Goal: Answer question/provide support: Share knowledge or assist other users

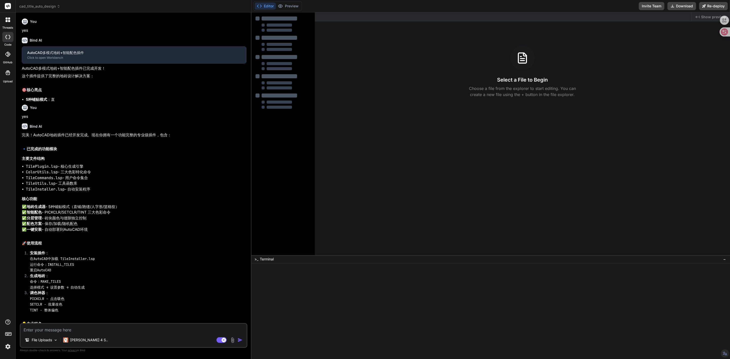
type textarea "x"
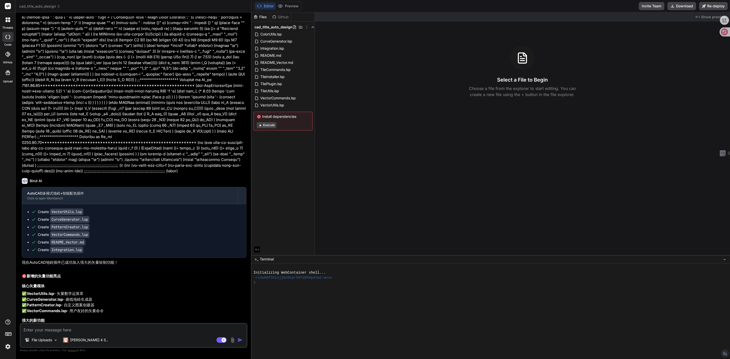
scroll to position [5543, 0]
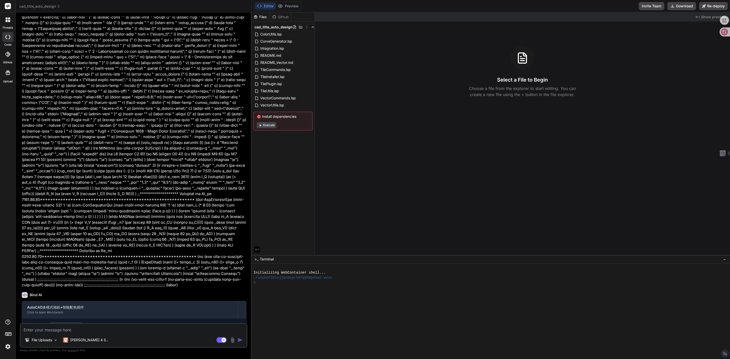
click at [24, 6] on span "cad_title_auto_design" at bounding box center [39, 6] width 41 height 5
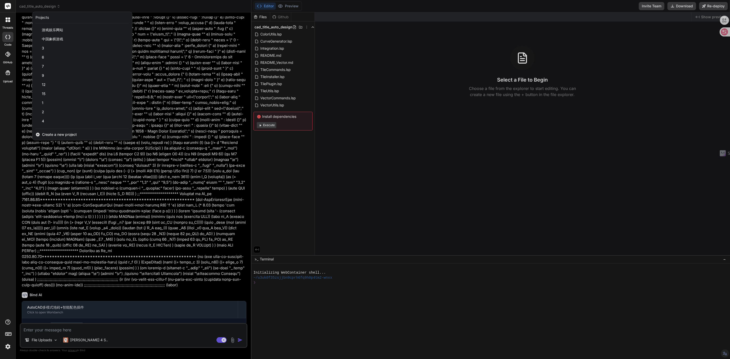
click at [54, 135] on span "Create a new project" at bounding box center [59, 134] width 35 height 5
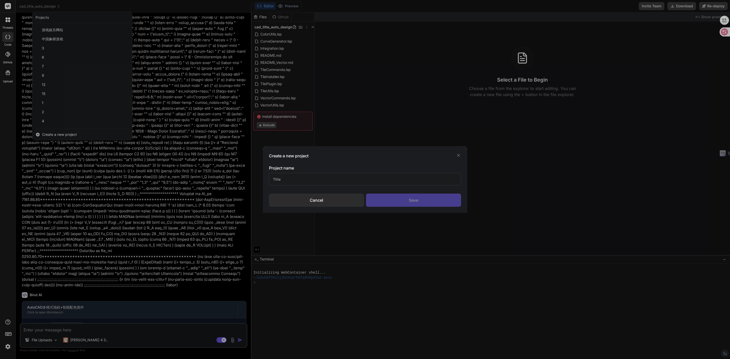
click at [288, 180] on input "text" at bounding box center [365, 179] width 192 height 12
type input "CAD ALIGN H UPDATE"
click at [378, 197] on div "Save" at bounding box center [413, 200] width 95 height 13
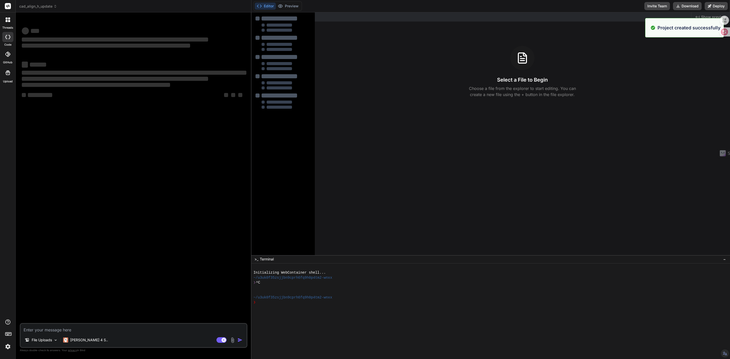
scroll to position [0, 0]
type textarea "x"
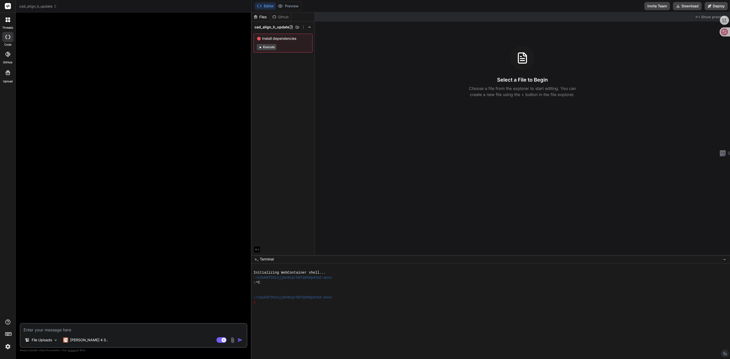
click at [71, 330] on textarea at bounding box center [134, 328] width 226 height 9
paste textarea ";;; ;;; ;;; file:[PERSON_NAME].lsp ;;; ;;; ;;; ;;; The lisp aligns between two …"
type textarea ";;; ;;; ;;; file:[PERSON_NAME].lsp ;;; ;;; ;;; ;;; The lisp aligns between two …"
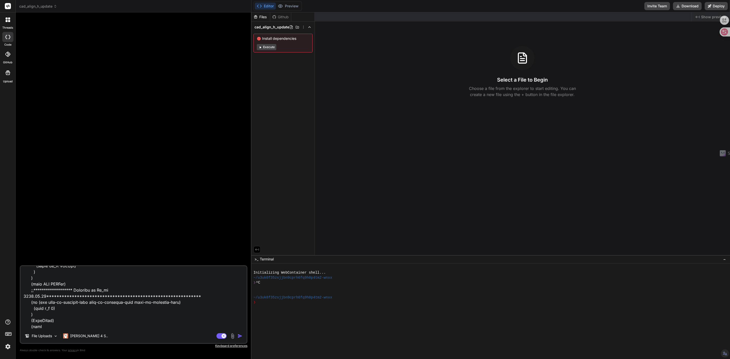
type textarea "x"
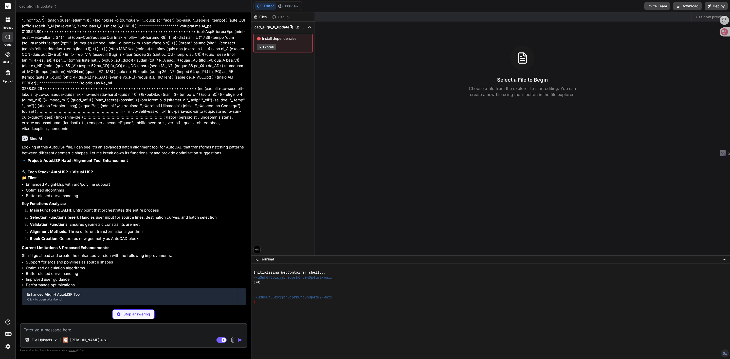
scroll to position [5212, 0]
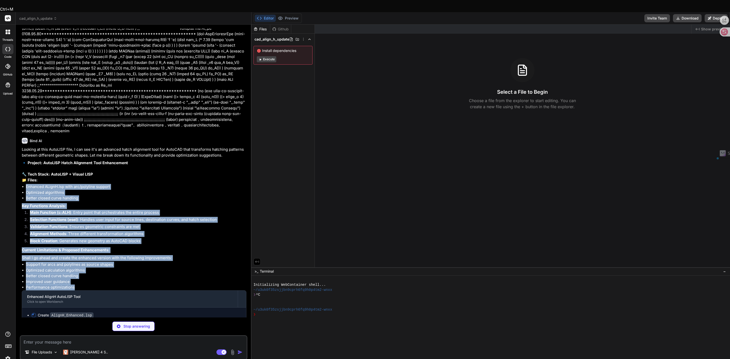
drag, startPoint x: 78, startPoint y: 270, endPoint x: 22, endPoint y: 170, distance: 114.6
click at [22, 170] on div "Looking at this AutoLISP file, I can see it's an advanced hatch alignment tool …" at bounding box center [134, 235] width 225 height 177
click at [19, 165] on body "Ctrl+M threads code GitHub Upload cad_align_h_update Created with Pixso. Bind A…" at bounding box center [365, 217] width 730 height 434
drag, startPoint x: 194, startPoint y: 188, endPoint x: 434, endPoint y: 256, distance: 249.2
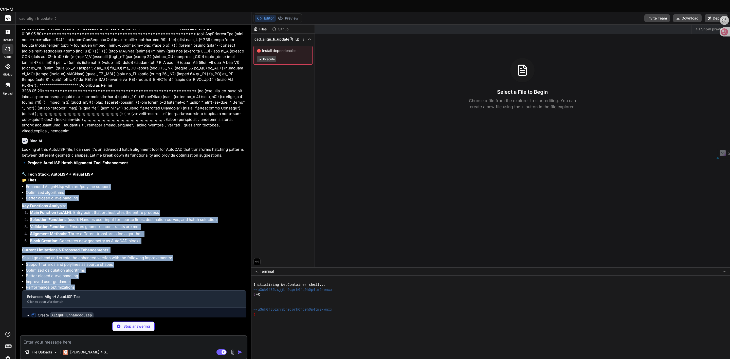
scroll to position [0, 0]
click at [171, 255] on p "Shall I go ahead and create the enhanced version with the following improvement…" at bounding box center [134, 258] width 225 height 6
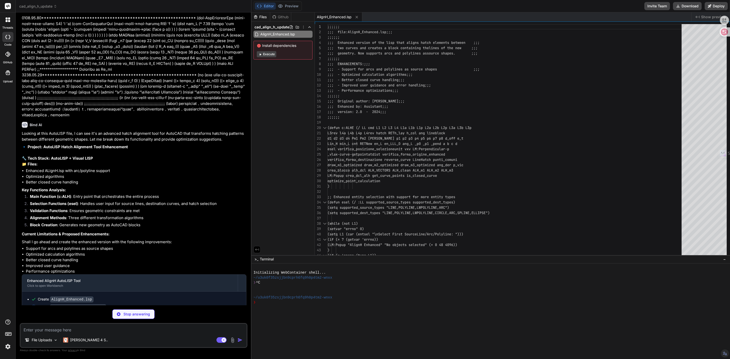
scroll to position [5219, 0]
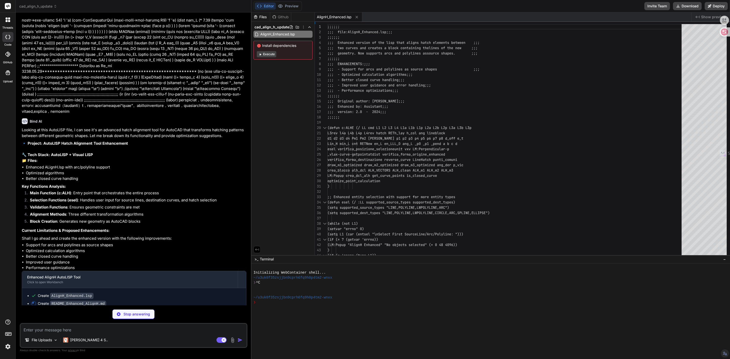
type textarea "x"
type textarea "## Compatibility - AutoCAD 2018 and later (recommended) - AutoCAD 2014+ (limite…"
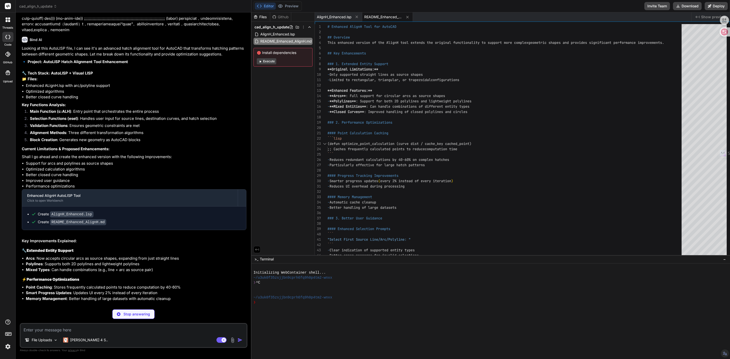
scroll to position [5308, 0]
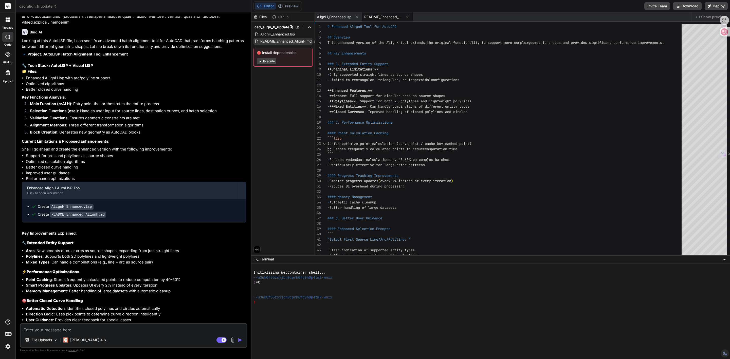
click at [275, 40] on span "README_Enhanced_AlignH.md" at bounding box center [286, 41] width 52 height 6
type textarea "x"
click at [285, 31] on span "AlignH_Enhanced.lsp" at bounding box center [278, 34] width 36 height 6
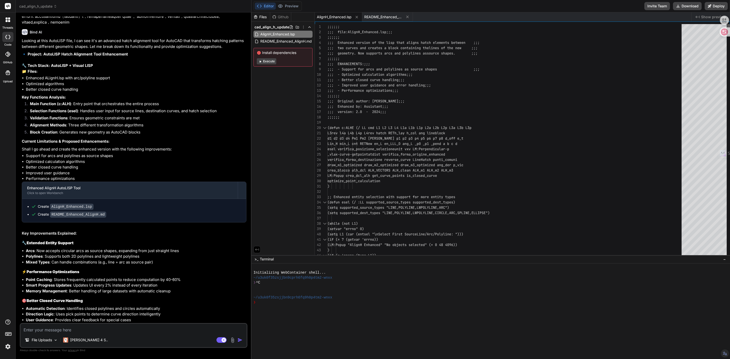
click at [730, 24] on div at bounding box center [728, 29] width 3 height 10
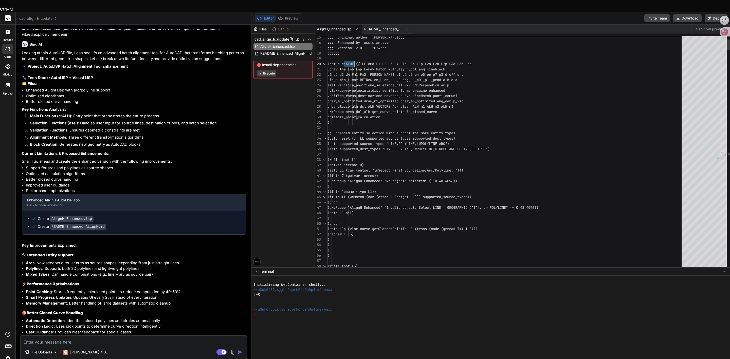
drag, startPoint x: 349, startPoint y: 51, endPoint x: 354, endPoint y: 52, distance: 5.9
drag, startPoint x: 346, startPoint y: 50, endPoint x: 354, endPoint y: 50, distance: 7.6
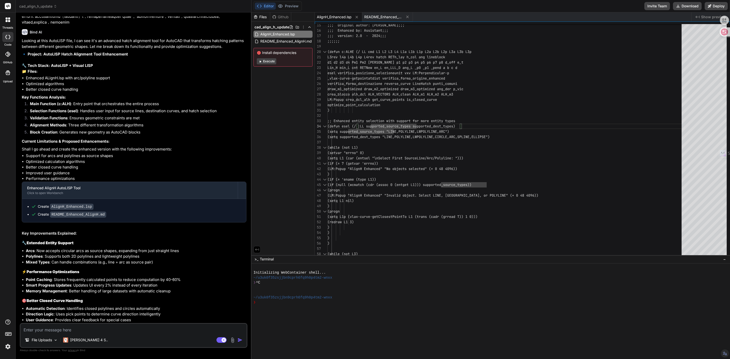
click at [187, 101] on li "Main Function (c:ALH) : Entry point that orchestrates the entire process" at bounding box center [136, 104] width 221 height 7
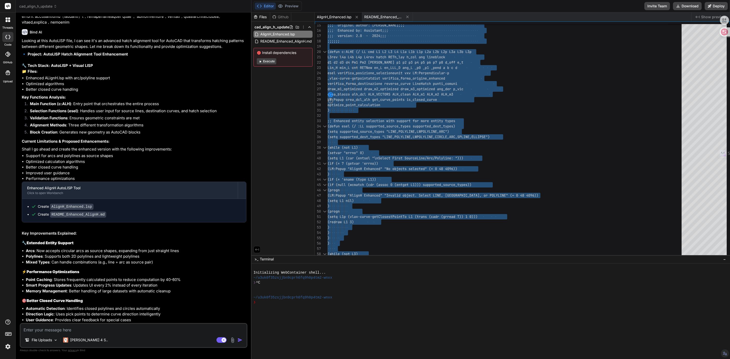
type textarea "(or (not (vl-catch-all-error-p (vl-catch-all-apply (function vlax-get-acad-obje…"
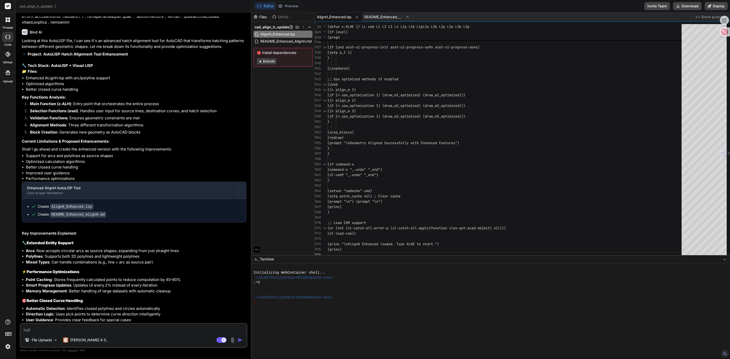
click at [127, 331] on textarea at bounding box center [134, 328] width 226 height 9
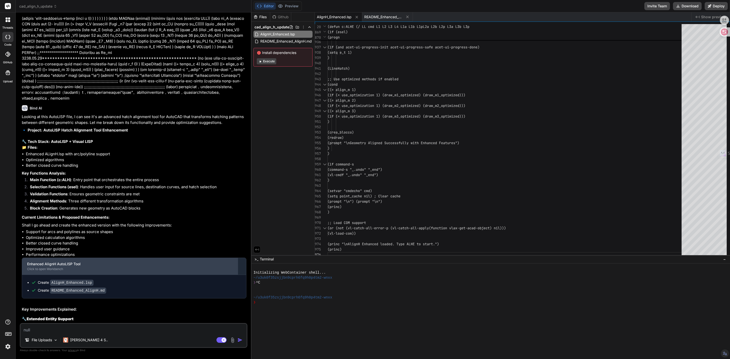
scroll to position [5374, 0]
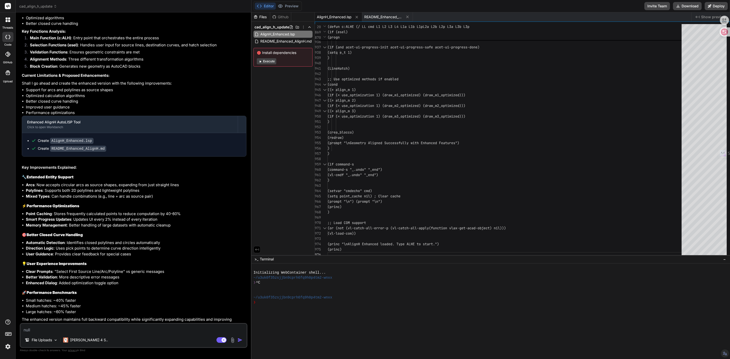
type textarea "b"
type textarea "x"
type textarea "bu"
type textarea "x"
type textarea "b"
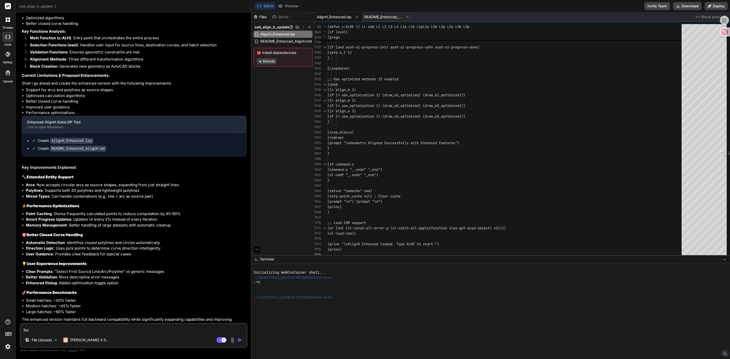
type textarea "x"
type textarea "b"
type textarea "x"
type textarea "bu"
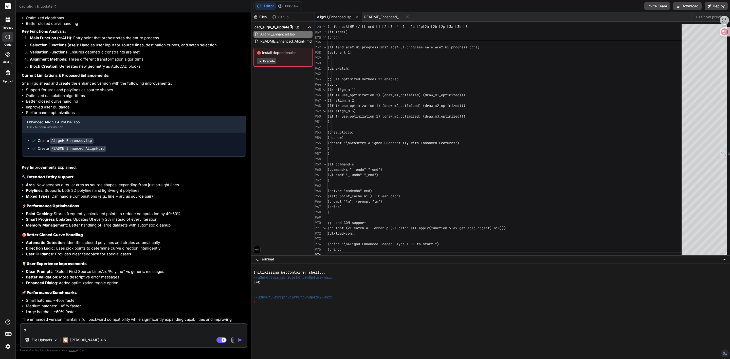
type textarea "x"
type textarea "bue"
type textarea "x"
type textarea "buen"
type textarea "x"
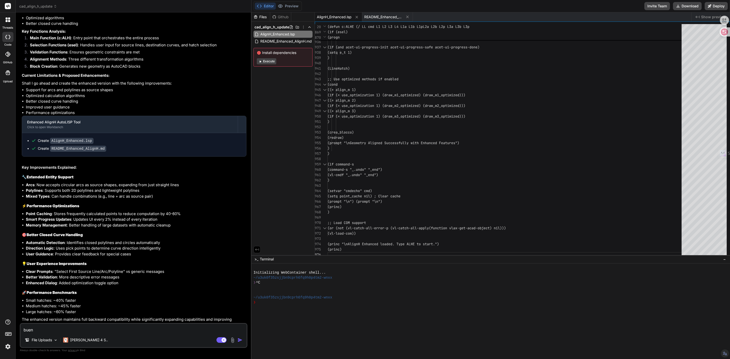
type textarea "buene"
type textarea "x"
type textarea "buenen"
type textarea "x"
type textarea "bueneng"
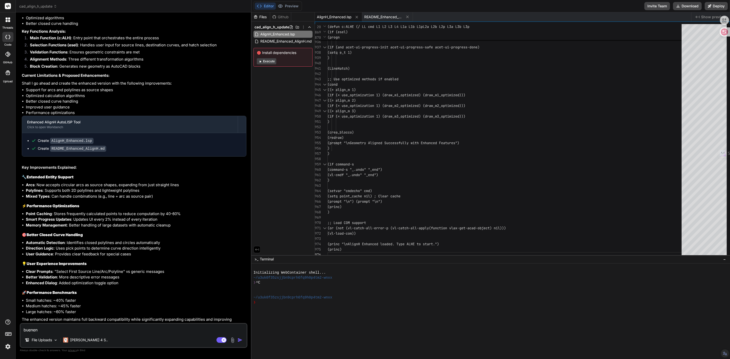
type textarea "x"
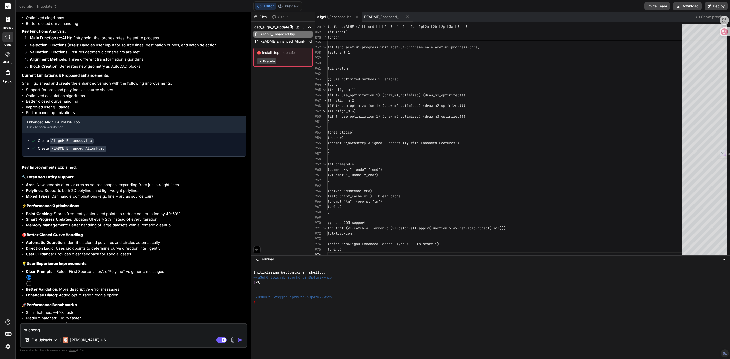
type textarea "buenen"
type textarea "x"
type textarea "buene"
type textarea "x"
type textarea "buen"
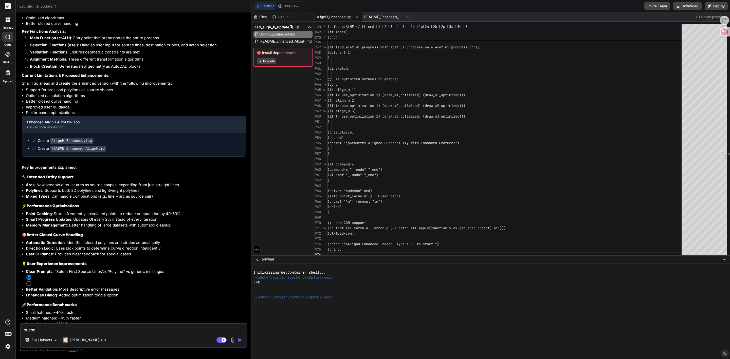
type textarea "x"
type textarea "bue"
type textarea "x"
type textarea "bu"
type textarea "x"
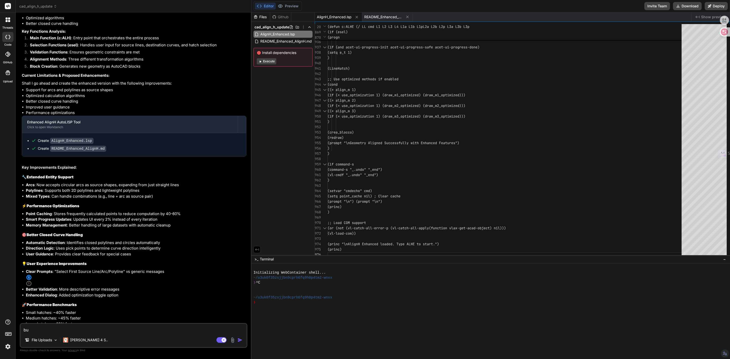
type textarea "b"
type textarea "x"
click at [140, 330] on textarea at bounding box center [134, 328] width 226 height 9
type textarea "y"
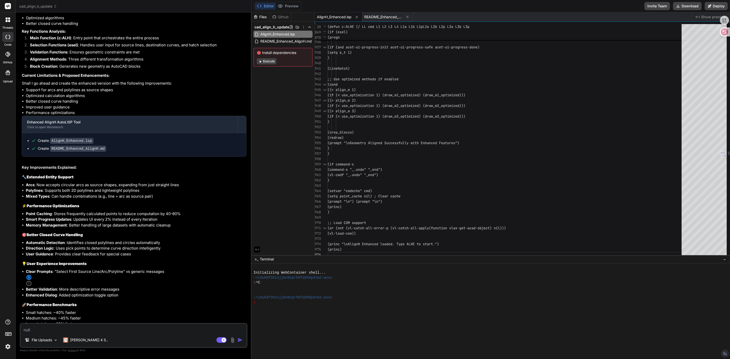
type textarea "x"
type textarea "yo"
type textarea "x"
type textarea "yon"
type textarea "x"
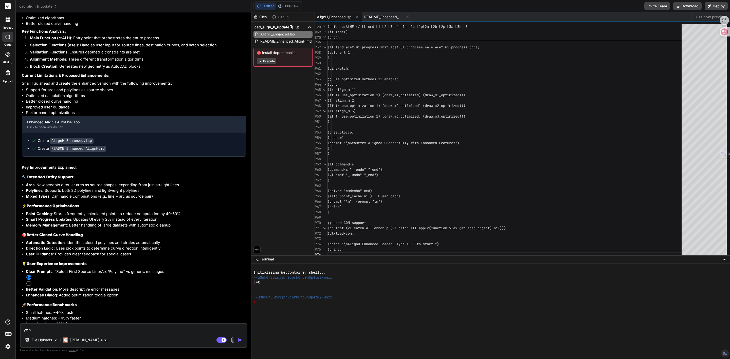
type textarea "yong"
type textarea "x"
type textarea "yon"
type textarea "x"
type textarea "yo"
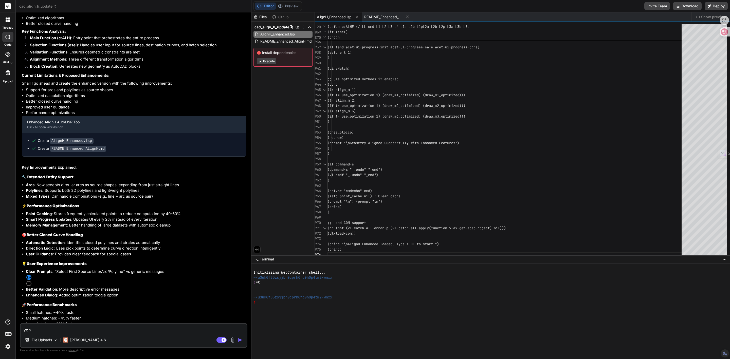
type textarea "x"
type textarea "y"
type textarea "x"
type textarea "y"
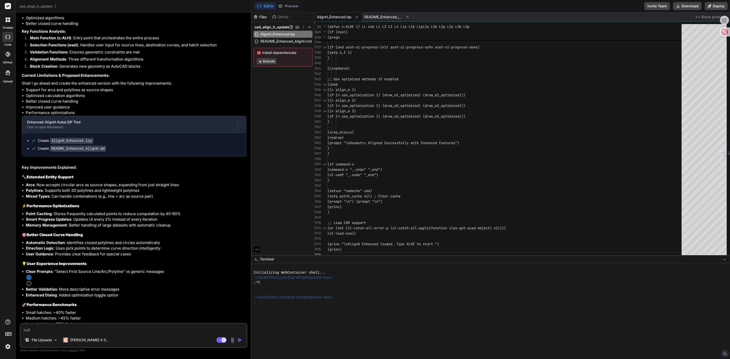
type textarea "x"
type textarea "yo"
type textarea "x"
type textarea "yon"
type textarea "x"
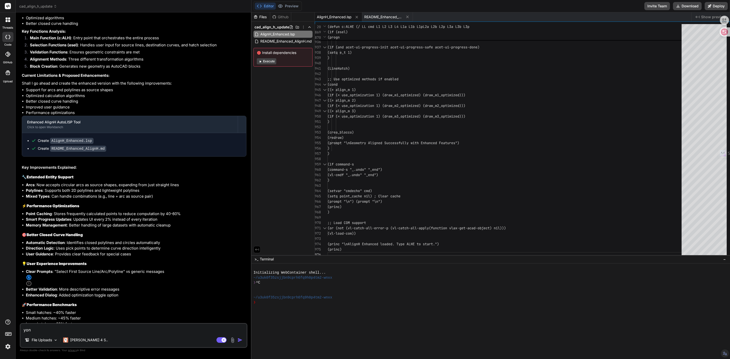
type textarea "yong"
type textarea "x"
type textarea "yon"
type textarea "x"
type textarea "yo"
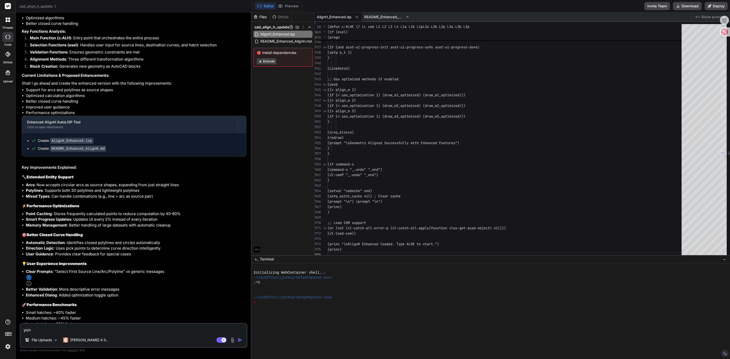
type textarea "x"
type textarea "y"
type textarea "x"
type textarea "y"
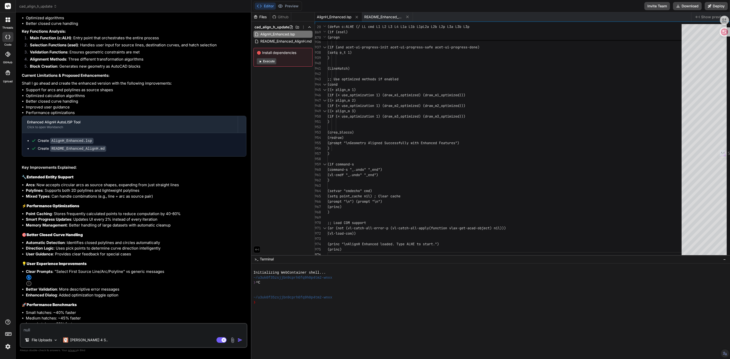
type textarea "x"
type textarea "yo"
type textarea "x"
type textarea "yon"
type textarea "x"
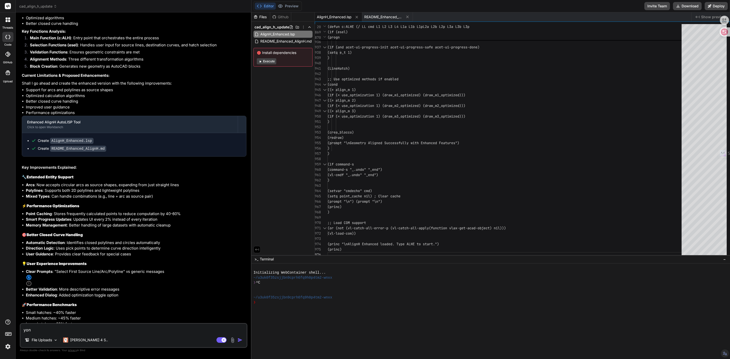
type textarea "yong"
type textarea "x"
type textarea "yon"
type textarea "x"
type textarea "yo"
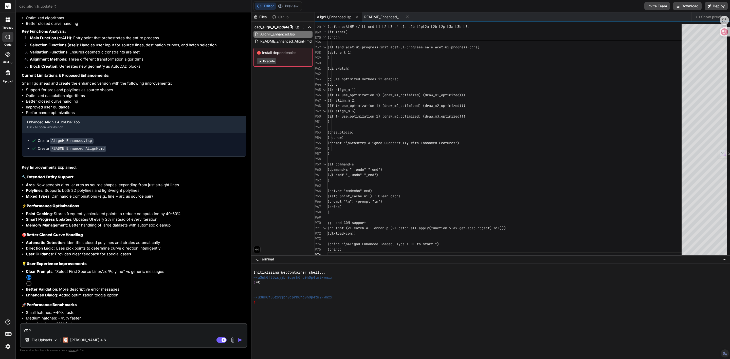
type textarea "x"
type textarea "y"
type textarea "x"
type textarea "y"
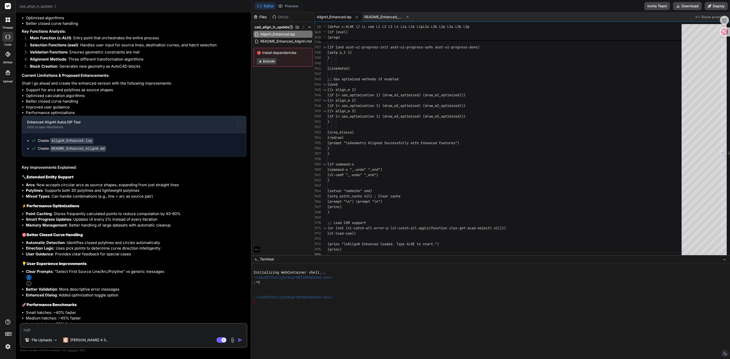
type textarea "x"
type textarea "yo"
type textarea "x"
type textarea "yon"
type textarea "x"
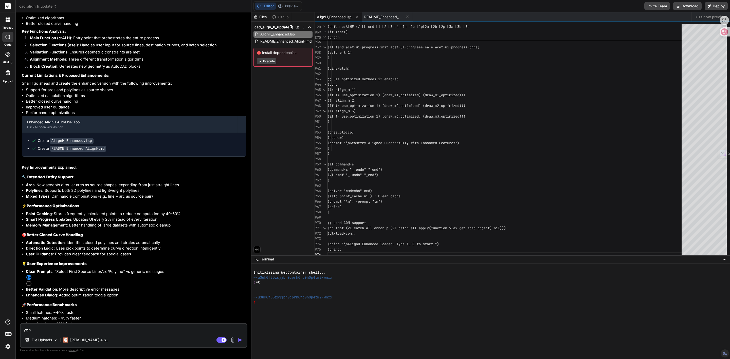
type textarea "yong"
type textarea "x"
type textarea "用"
type textarea "x"
type textarea "用h"
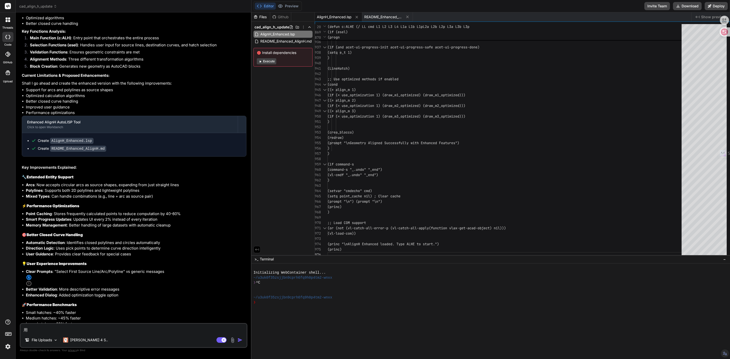
type textarea "x"
type textarea "用hu"
type textarea "x"
type textarea "用hui"
type textarea "x"
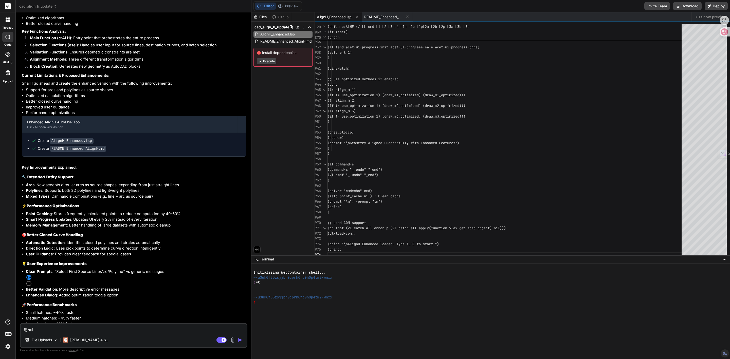
type textarea "用会"
type textarea "x"
type textarea "用"
type textarea "x"
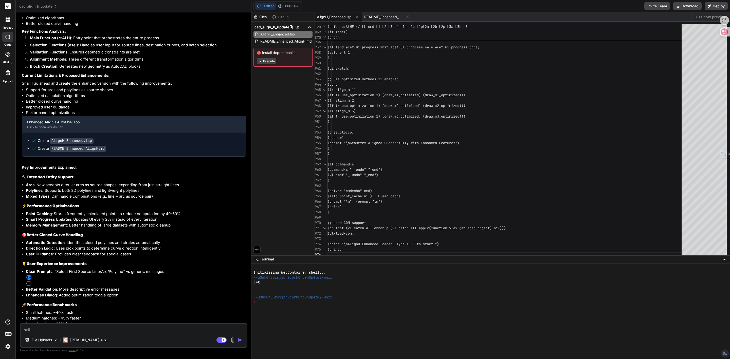
type textarea "b"
type textarea "x"
type textarea "b"
type textarea "x"
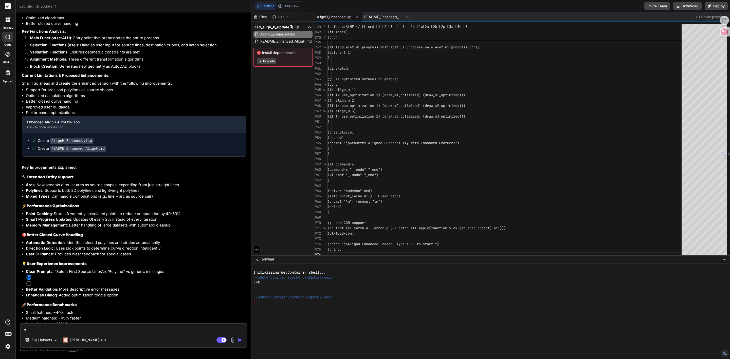
type textarea "bu"
type textarea "x"
type textarea "bu'n"
type textarea "x"
type textarea "bu'ne"
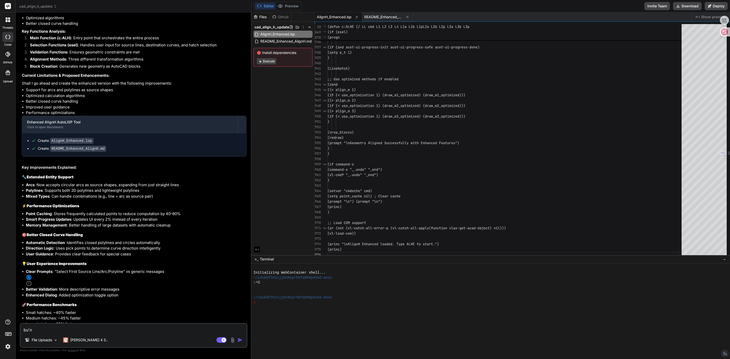
type textarea "x"
type textarea "bu'nen"
type textarea "x"
type textarea "bu'neng"
type textarea "x"
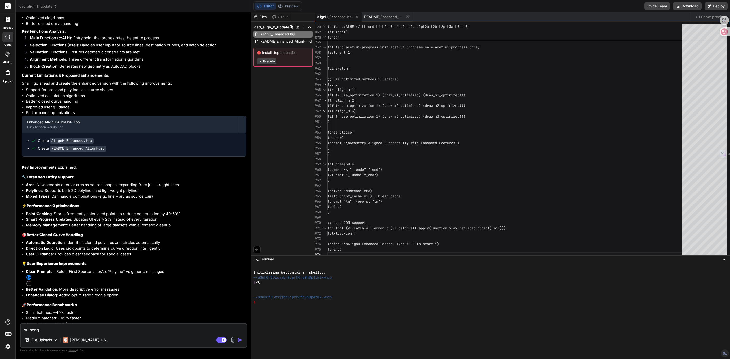
type textarea "不能"
type textarea "x"
type textarea "不能y"
type textarea "x"
type textarea "不能yo"
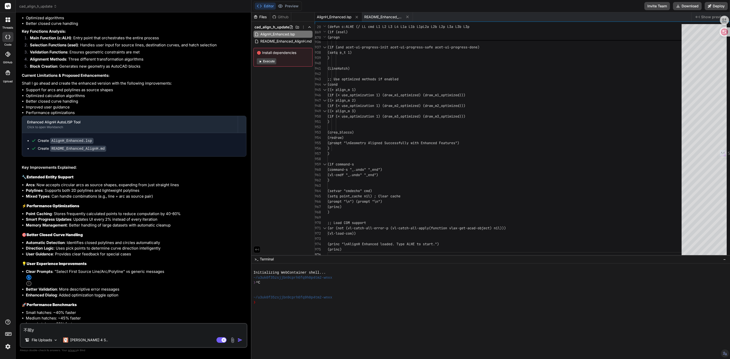
type textarea "x"
type textarea "不能yon"
type textarea "x"
type textarea "不能yong"
type textarea "x"
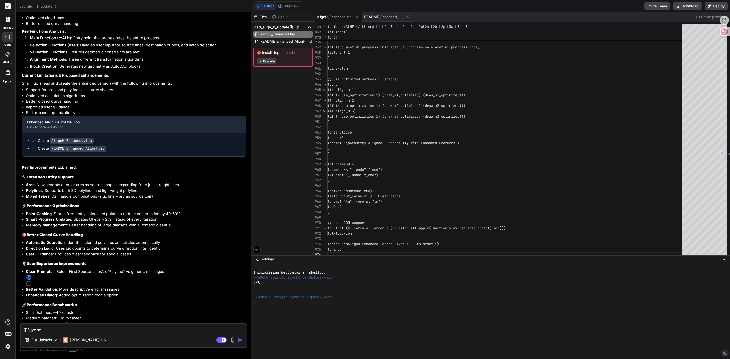
type textarea "不能用"
type textarea "x"
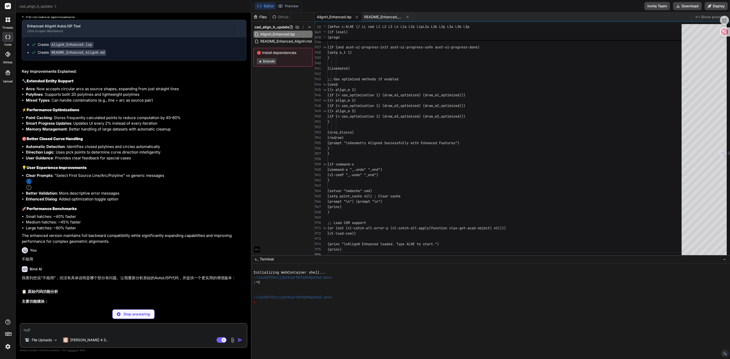
scroll to position [5543, 0]
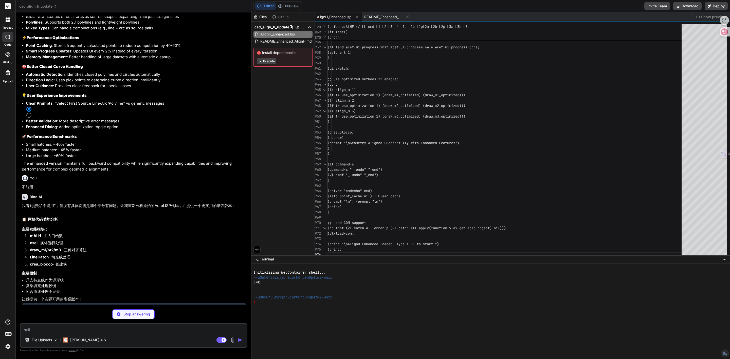
type textarea "x"
type textarea "(princ "\nAlignH增强版已加载。输入 ALH2 开始使用。") (princ)"
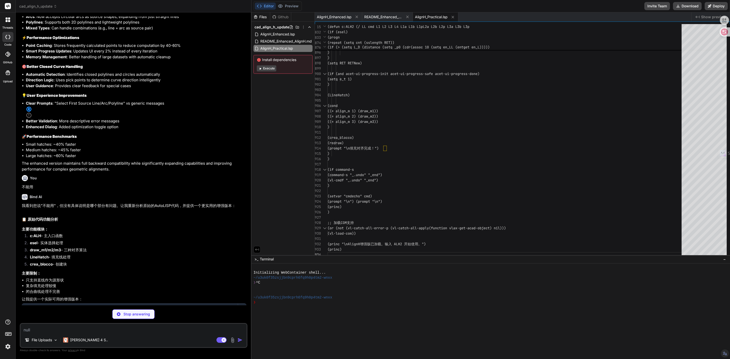
type textarea "x"
type textarea "2. 改进了进度显示 3. 更好的内存管理 这个版本保持了原始代码的核心功能，同时扩展了对更多实体类型的支持。"
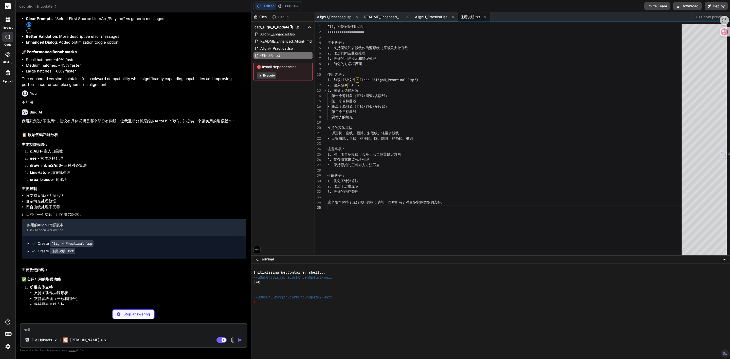
scroll to position [5657, 0]
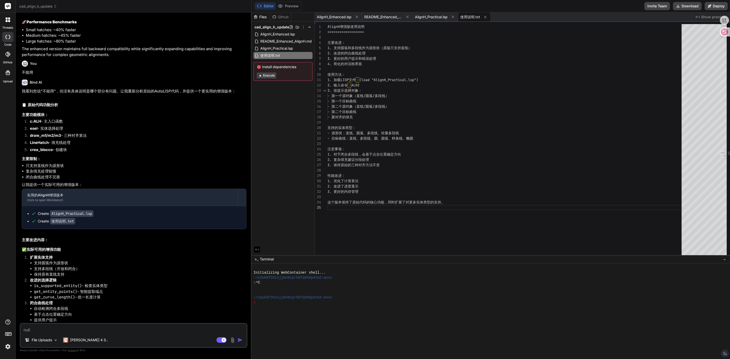
type textarea "x"
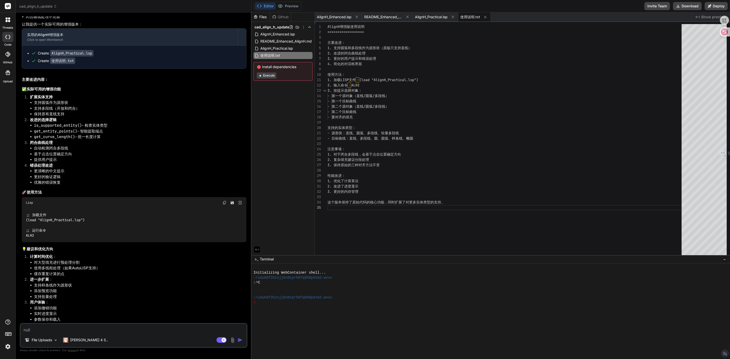
scroll to position [0, 0]
click at [371, 158] on div "AlignH增强版使用说明 ================== 主要改进： 1. 支持圆弧和多段线作为源形状（原版只支持直线） 2. 改进的闭合曲线处理 3…" at bounding box center [506, 141] width 357 height 234
click at [439, 17] on span "AlignH_Practical.lsp" at bounding box center [431, 16] width 33 height 5
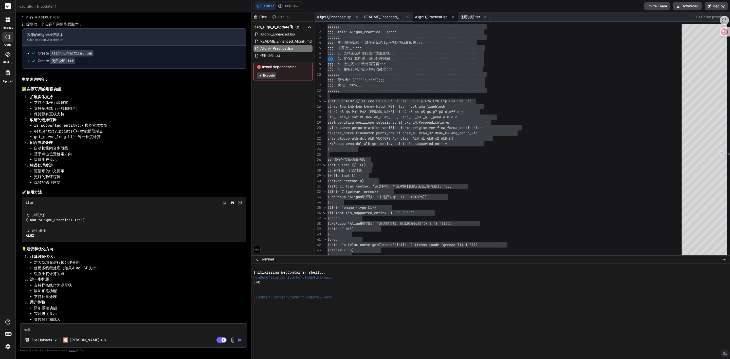
click at [147, 180] on li "优雅的错误恢复" at bounding box center [140, 183] width 212 height 6
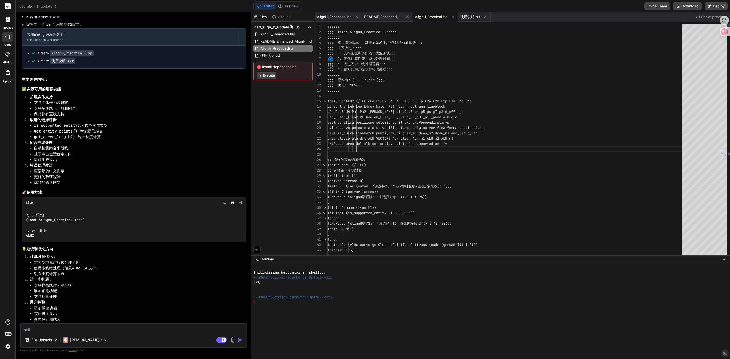
type textarea ";;; 原作者: [PERSON_NAME] ;;; ;;; 优化: 2024 ;;; ;;; ;;; (defun c:ALH2 (/ LL cmd L1 …"
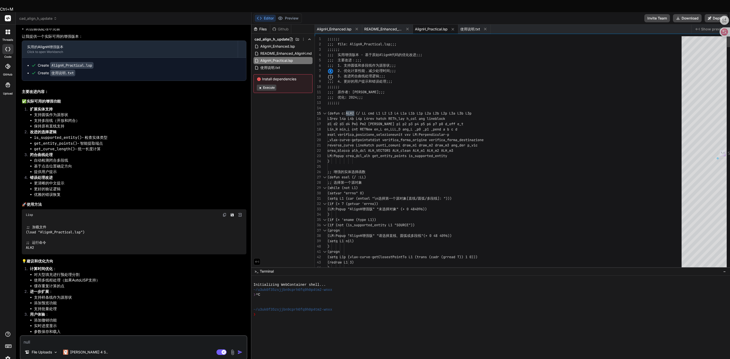
drag, startPoint x: 346, startPoint y: 101, endPoint x: 354, endPoint y: 100, distance: 7.5
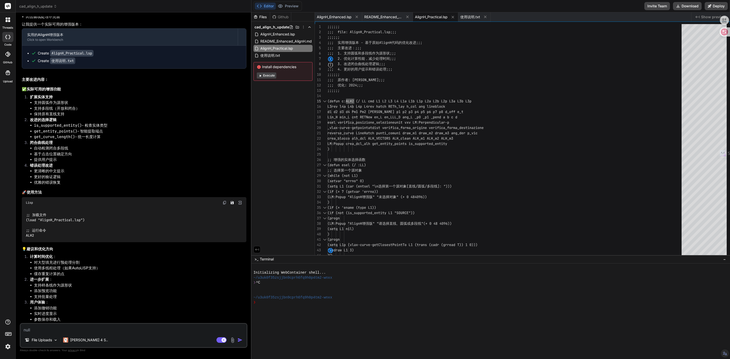
click at [232, 342] on img at bounding box center [233, 340] width 6 height 6
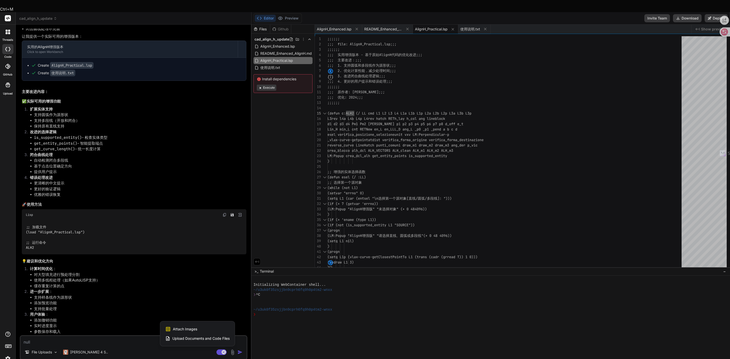
click at [177, 327] on span "Attach Images" at bounding box center [185, 329] width 24 height 5
type textarea "x"
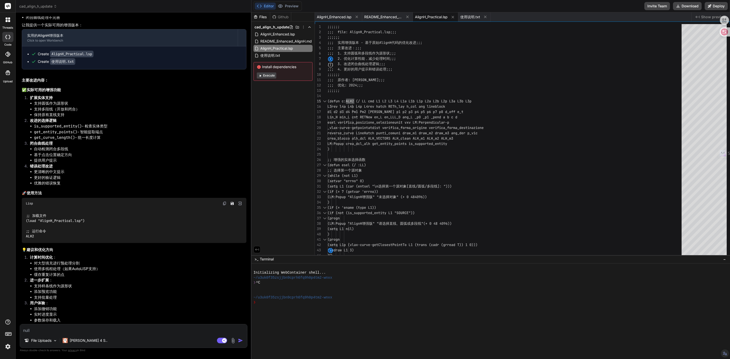
type input "C:\fakepath\Screenshot [DATE] 150146.png"
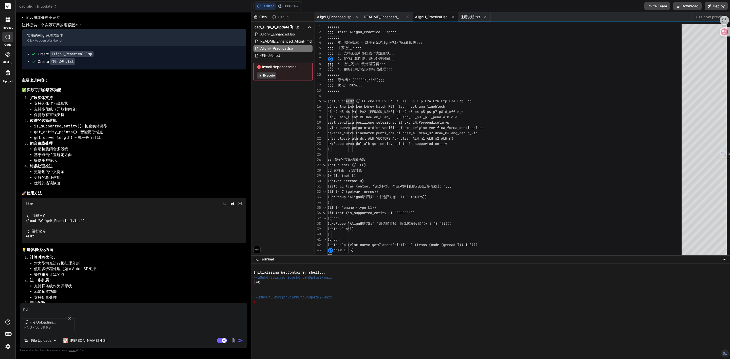
scroll to position [5817, 0]
click at [45, 303] on textarea at bounding box center [133, 307] width 227 height 9
type textarea "x"
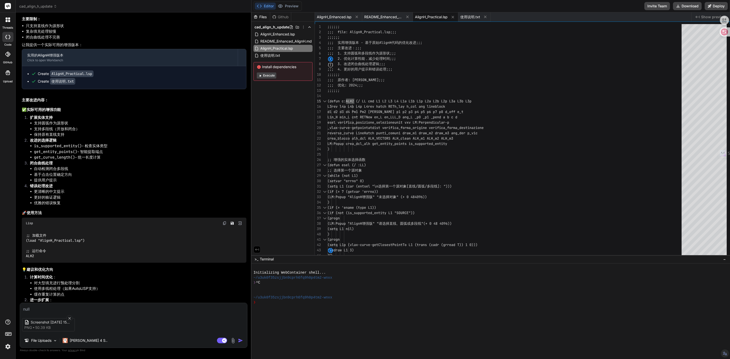
scroll to position [5779, 0]
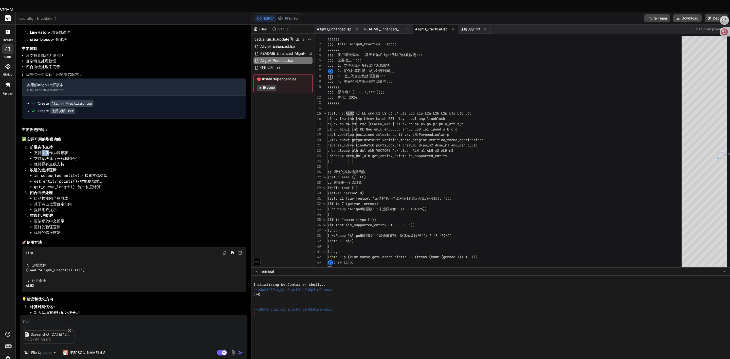
drag, startPoint x: 41, startPoint y: 124, endPoint x: 50, endPoint y: 124, distance: 8.6
click at [50, 150] on li "支持圆弧作为源形状" at bounding box center [140, 153] width 212 height 6
copy li "圆弧"
click at [43, 315] on textarea at bounding box center [133, 319] width 227 height 9
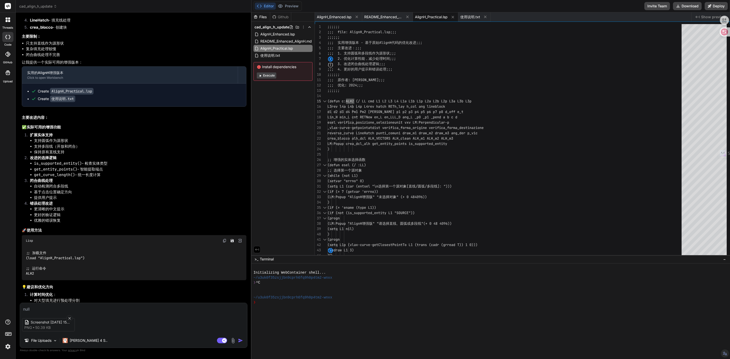
paste textarea "圆弧"
type textarea "圆弧"
type textarea "x"
type textarea "圆弧，"
type textarea "x"
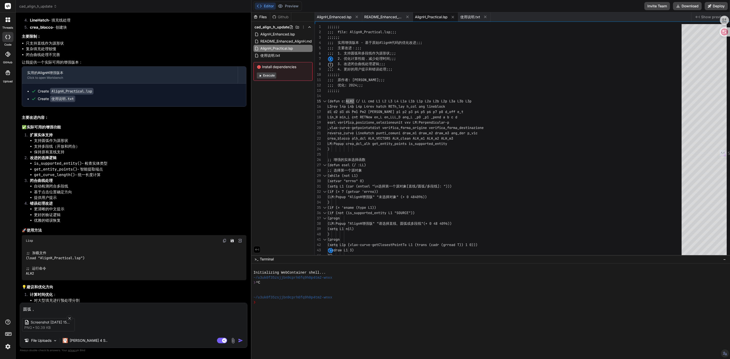
type textarea "圆弧，b"
type textarea "x"
type textarea "圆弧，bu"
type textarea "x"
type textarea "圆弧，bu'z"
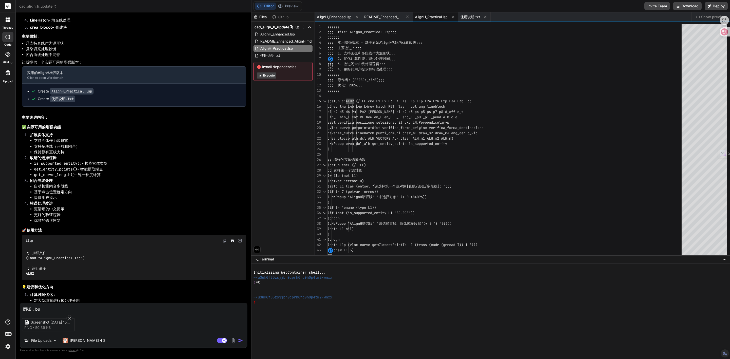
type textarea "x"
type textarea "圆弧，bu'zh"
type textarea "x"
type textarea "圆弧，bu'zhu"
type textarea "x"
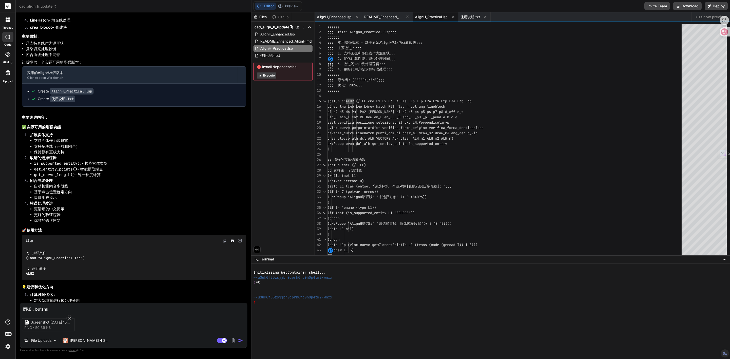
type textarea "圆弧，bu'zhun"
type textarea "x"
type textarea "圆弧，bu'zhun'q"
type textarea "x"
type textarea "圆弧，bu'zhun'qu"
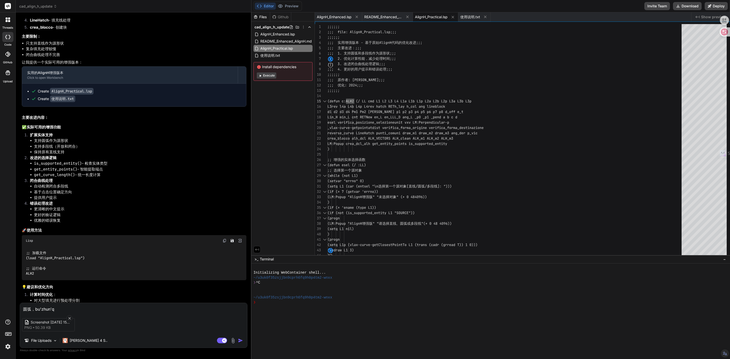
type textarea "x"
type textarea "圆弧，bu'zhun'que"
type textarea "x"
type textarea "圆弧，不准确"
type textarea "x"
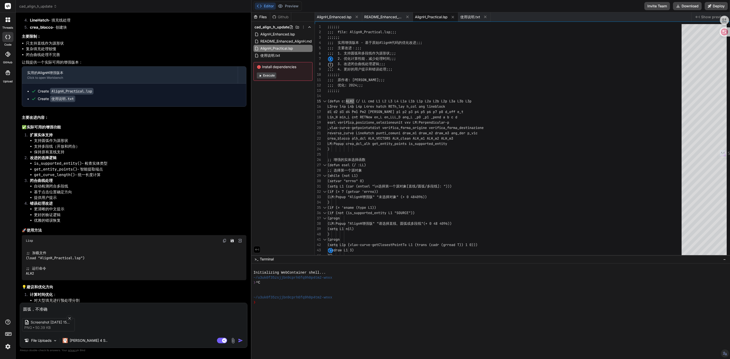
type textarea "圆弧，不准确，"
type textarea "x"
type textarea "圆弧，不准确，x"
type textarea "x"
type textarea "圆弧，不准确，xi"
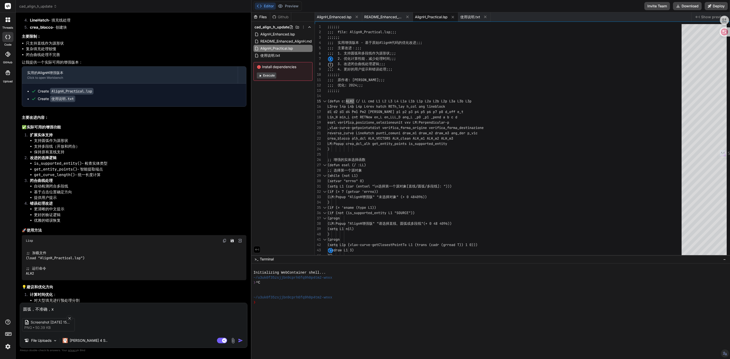
type textarea "x"
type textarea "圆弧，不准确，xia"
type textarea "x"
type textarea "圆弧，不准确，xian"
type textarea "x"
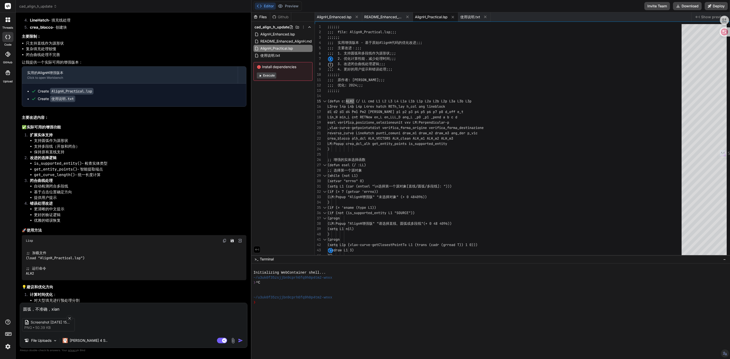
type textarea "圆弧，不准确，xian'b"
type textarea "x"
type textarea "圆弧，不准确，xian"
type textarea "x"
type textarea "圆弧，不准确，线"
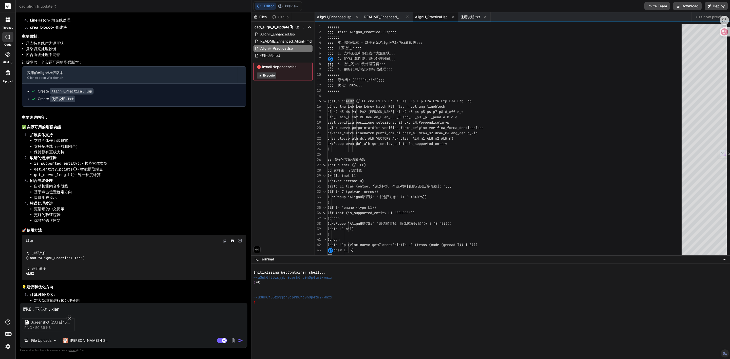
type textarea "x"
type textarea "圆弧，不准确，线b"
type textarea "x"
type textarea "圆弧，不准确，线bu"
type textarea "x"
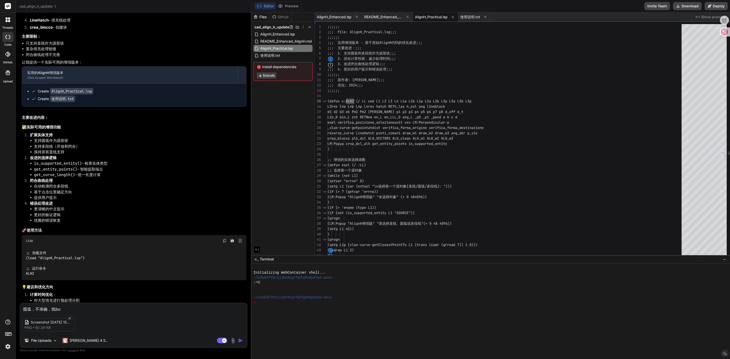
type textarea "圆弧，不准确，线bu'n"
type textarea "x"
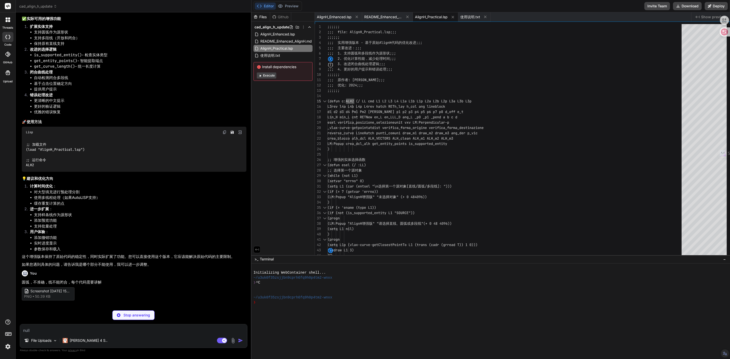
scroll to position [5888, 0]
click at [169, 315] on p "我理解您遇到的问题了。图片显示的是圆弧处理不准确，线段无法闭合的问题。让我重新设计一个更准确的版本，并详细讲解每个关键代码的功能。" at bounding box center [134, 320] width 225 height 11
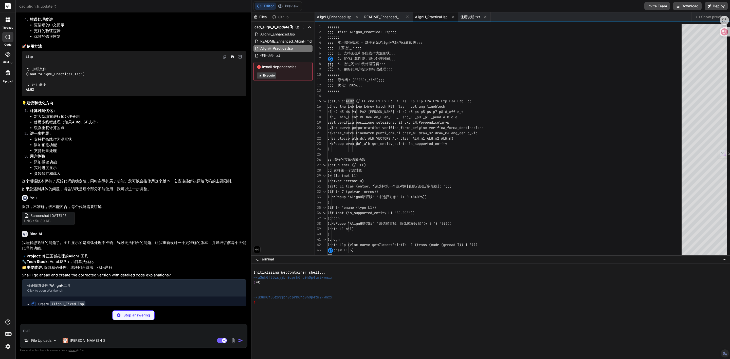
scroll to position [5965, 0]
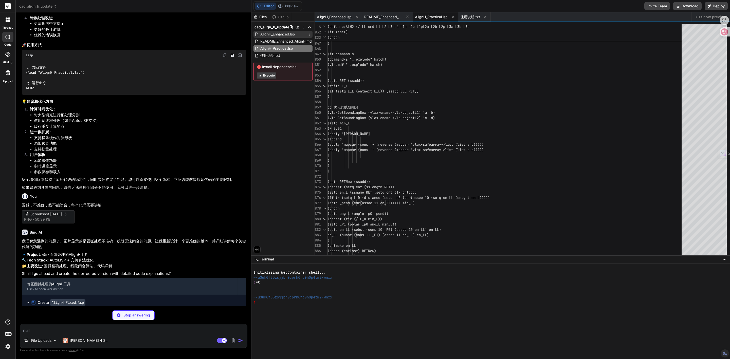
click at [280, 35] on span "AlignH_Enhanced.lsp" at bounding box center [278, 34] width 36 height 6
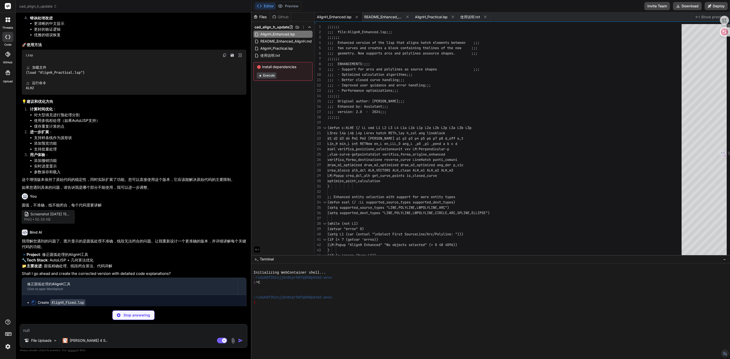
click at [730, 24] on div at bounding box center [728, 29] width 3 height 10
click at [288, 47] on span "AlignH_Practical.lsp" at bounding box center [277, 48] width 34 height 6
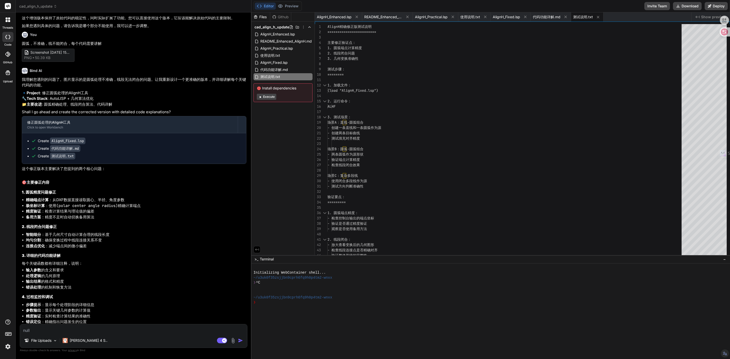
scroll to position [6203, 0]
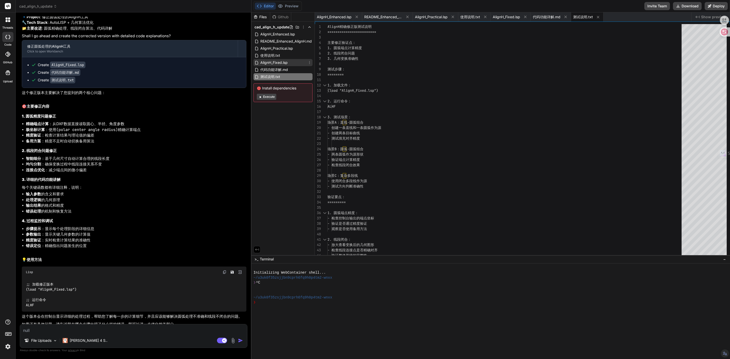
click at [282, 63] on span "AlignH_Fixed.lsp" at bounding box center [274, 63] width 28 height 6
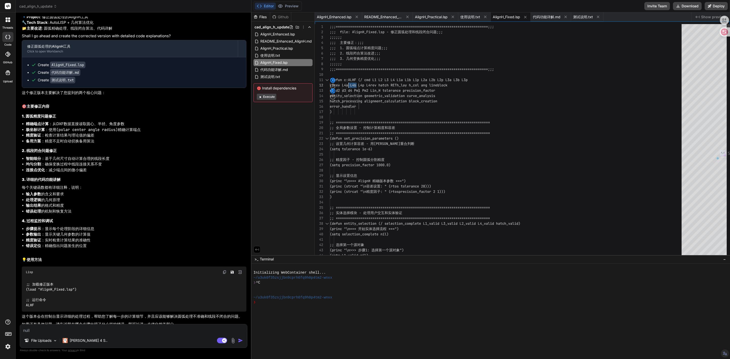
drag, startPoint x: 356, startPoint y: 81, endPoint x: 349, endPoint y: 81, distance: 7.6
drag, startPoint x: 349, startPoint y: 76, endPoint x: 356, endPoint y: 78, distance: 7.8
click at [357, 78] on span "(defun c:ALHF (/ cmd L1 L2 L3 L4 L1a L1b L1p L2a L" at bounding box center [380, 80] width 101 height 5
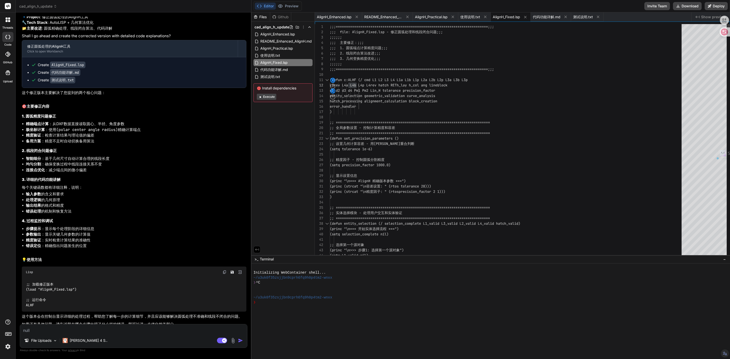
drag, startPoint x: 358, startPoint y: 76, endPoint x: 355, endPoint y: 79, distance: 3.2
click at [357, 76] on div at bounding box center [507, 74] width 355 height 5
drag, startPoint x: 355, startPoint y: 79, endPoint x: 348, endPoint y: 78, distance: 7.9
click at [348, 79] on span "(defun c:ALHF (/ cmd L1 L2 L3 L4 L1a L1b L1p L2a L" at bounding box center [380, 80] width 101 height 5
click at [348, 76] on div at bounding box center [507, 74] width 355 height 5
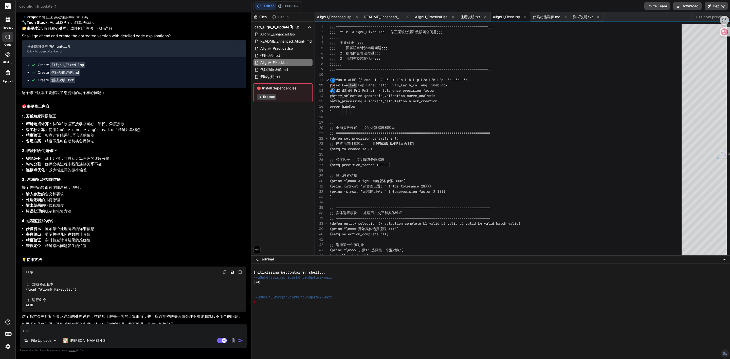
drag, startPoint x: 347, startPoint y: 78, endPoint x: 357, endPoint y: 78, distance: 10.1
click at [357, 78] on span "(defun c:ALHF (/ cmd L1 L2 L3 L4 L1a L1b L1p L2a L" at bounding box center [380, 80] width 101 height 5
click at [73, 328] on textarea at bounding box center [133, 329] width 227 height 9
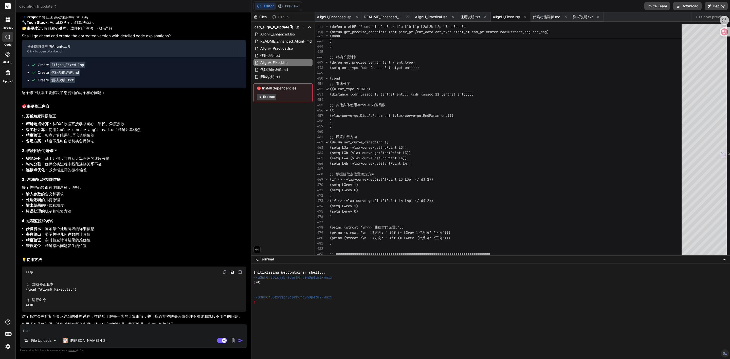
click at [74, 329] on textarea at bounding box center [133, 329] width 227 height 9
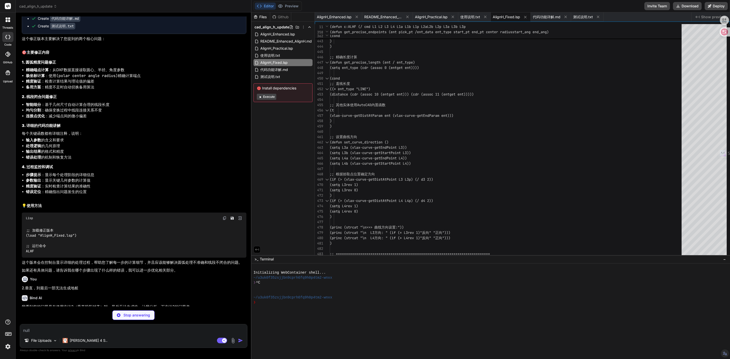
scroll to position [6257, 0]
click at [65, 304] on p "我看到您的问题是在使用方法2（垂直投影对齐）时，最后无法生成块。让我分析一下方法2的问题并提供修正版本。" at bounding box center [134, 307] width 225 height 6
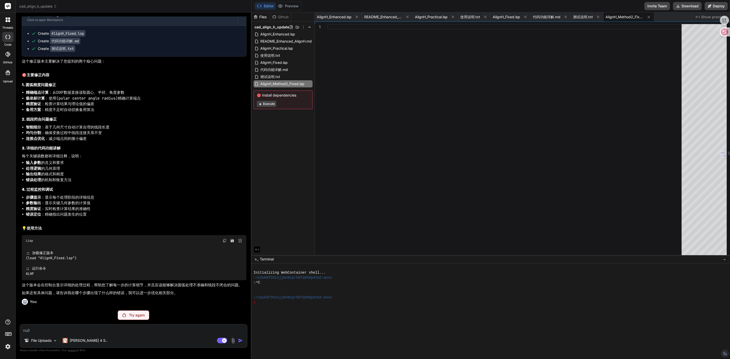
scroll to position [6238, 0]
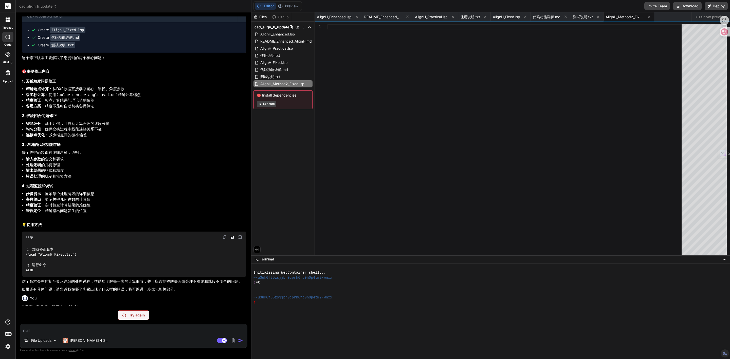
click at [82, 305] on p "2.垂直，到最后一部无法生成地桩" at bounding box center [134, 308] width 225 height 6
click at [130, 317] on p "Try again" at bounding box center [137, 315] width 16 height 5
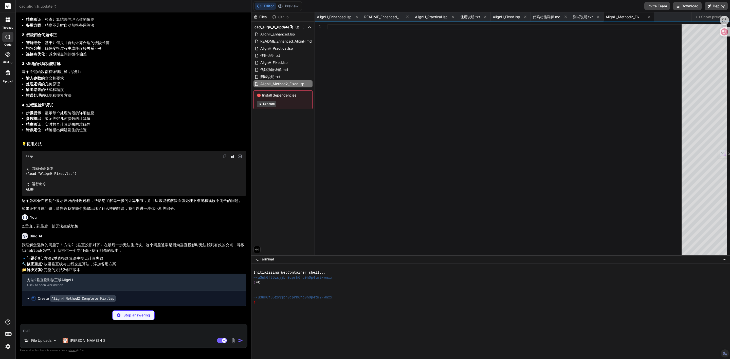
scroll to position [6326, 0]
click at [281, 70] on span "代码功能详解.md" at bounding box center [274, 70] width 29 height 6
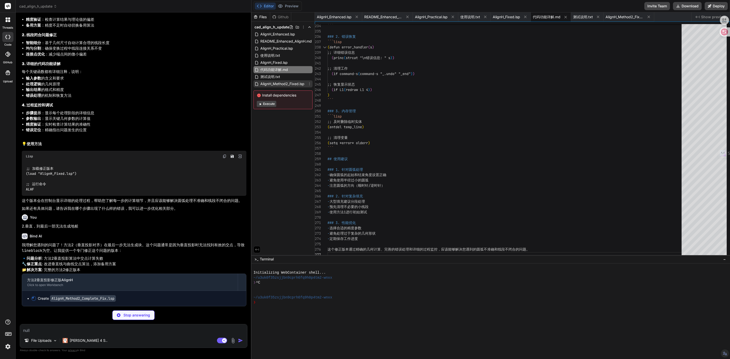
click at [272, 83] on span "AlignH_Method2_Fixed.lsp" at bounding box center [282, 84] width 45 height 6
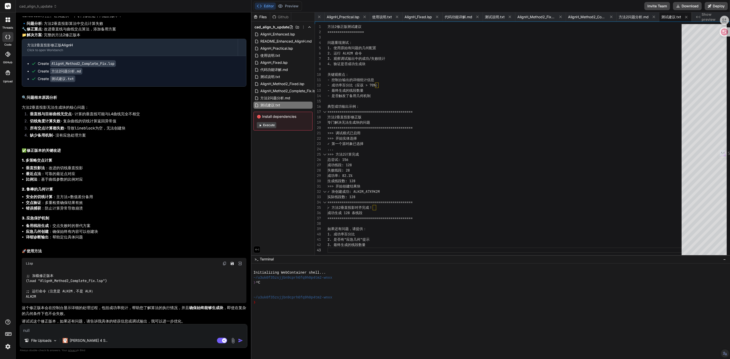
scroll to position [6563, 0]
click at [276, 98] on span "方法2问题分析.md" at bounding box center [275, 98] width 31 height 6
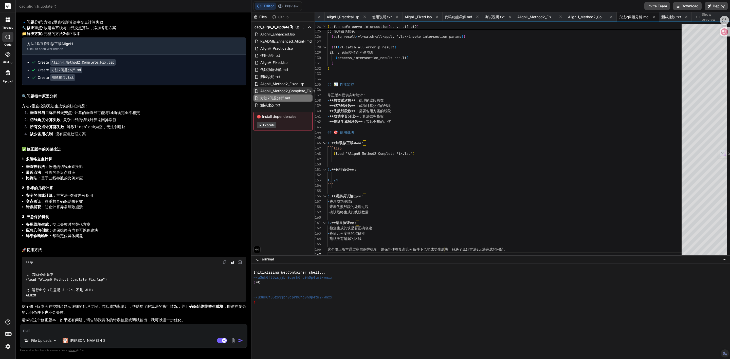
click at [280, 91] on span "AlignH_Method2_Complete_Fix.lsp" at bounding box center [289, 91] width 58 height 6
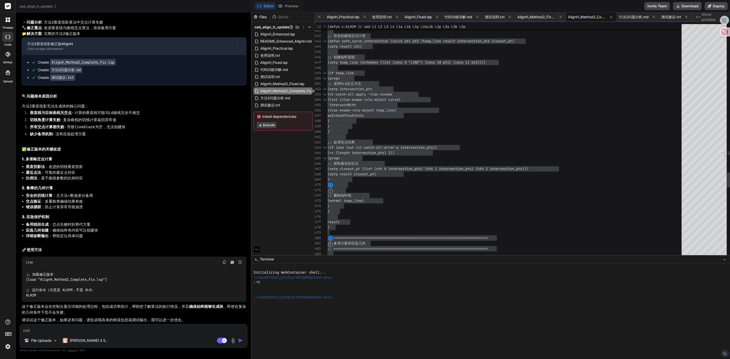
drag, startPoint x: 651, startPoint y: 187, endPoint x: 647, endPoint y: 187, distance: 4.9
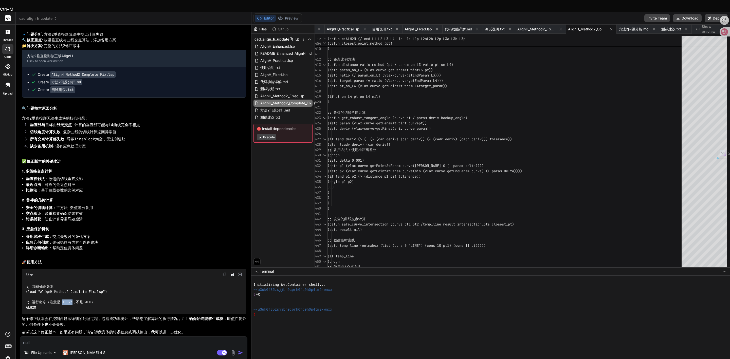
drag, startPoint x: 64, startPoint y: 289, endPoint x: 72, endPoint y: 289, distance: 8.4
click at [72, 289] on code ";; 加载修正版本 (load "AlignH_Method2_Complete_Fix.lsp") ;; 运行命令（注意是 ALH2M，不是 ALH） AL…" at bounding box center [66, 297] width 81 height 26
copy code "ALH2M"
